Goal: Task Accomplishment & Management: Complete application form

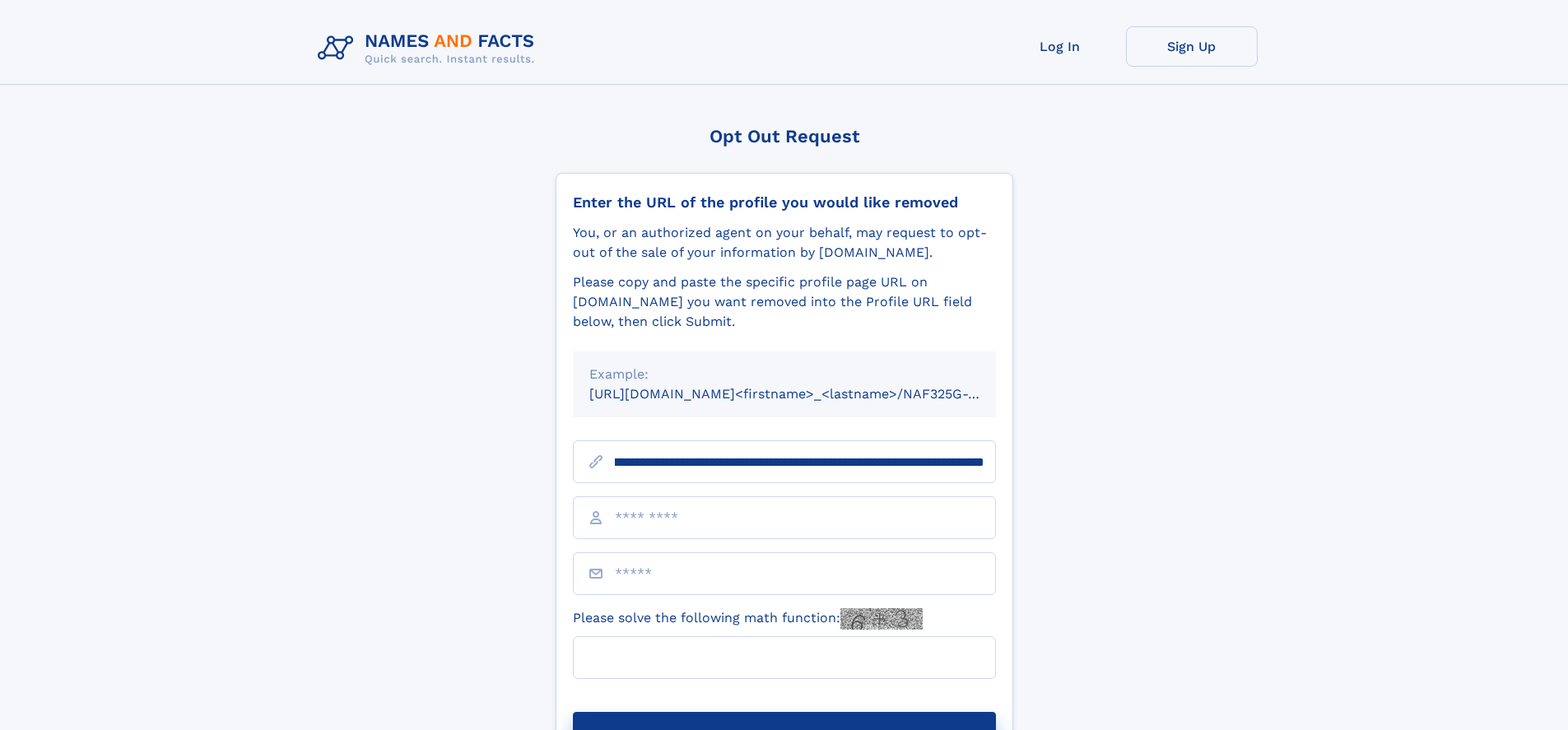
scroll to position [0, 179]
type input "**********"
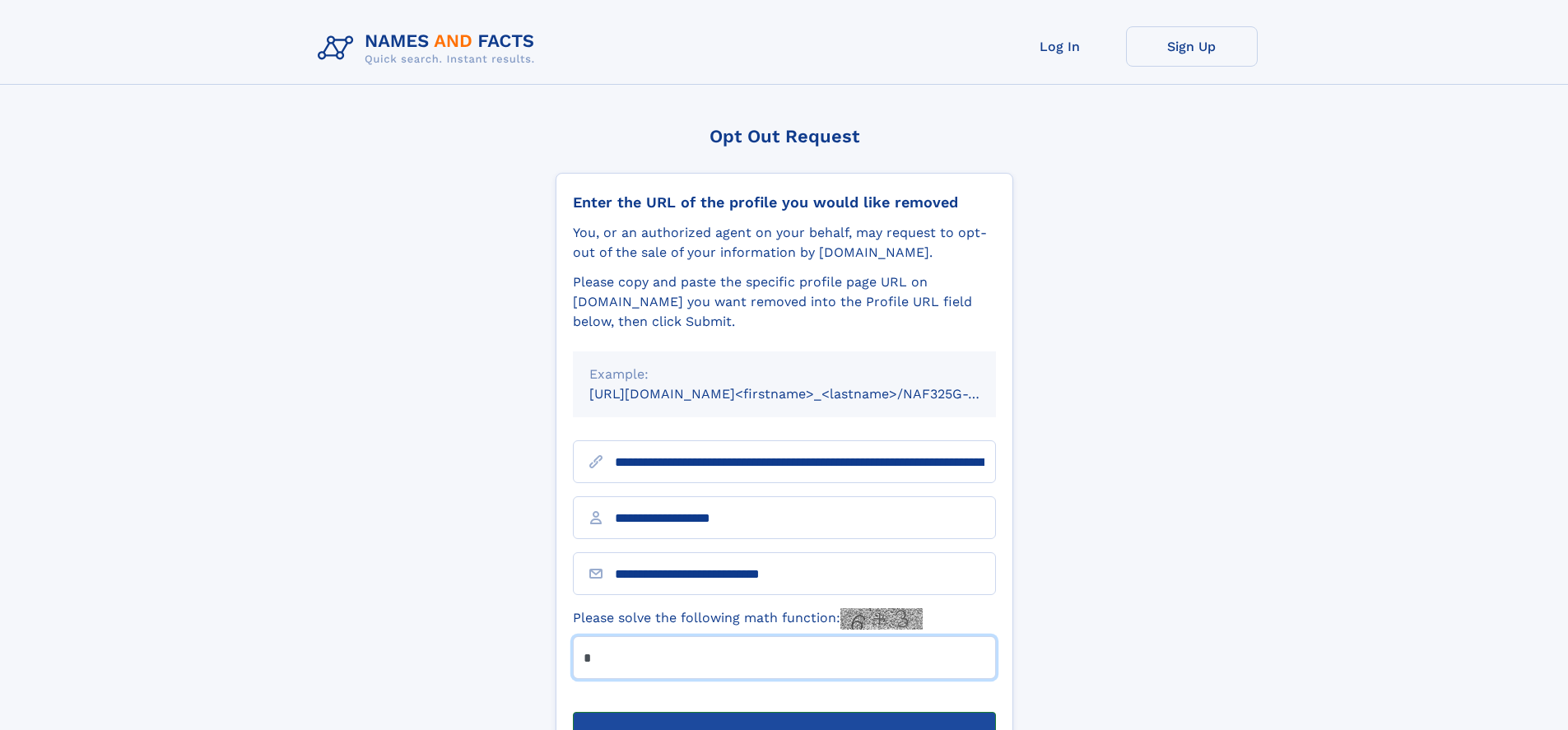
type input "*"
click at [783, 711] on button "Submit Opt Out Request" at bounding box center [784, 737] width 423 height 53
